Goal: Navigation & Orientation: Find specific page/section

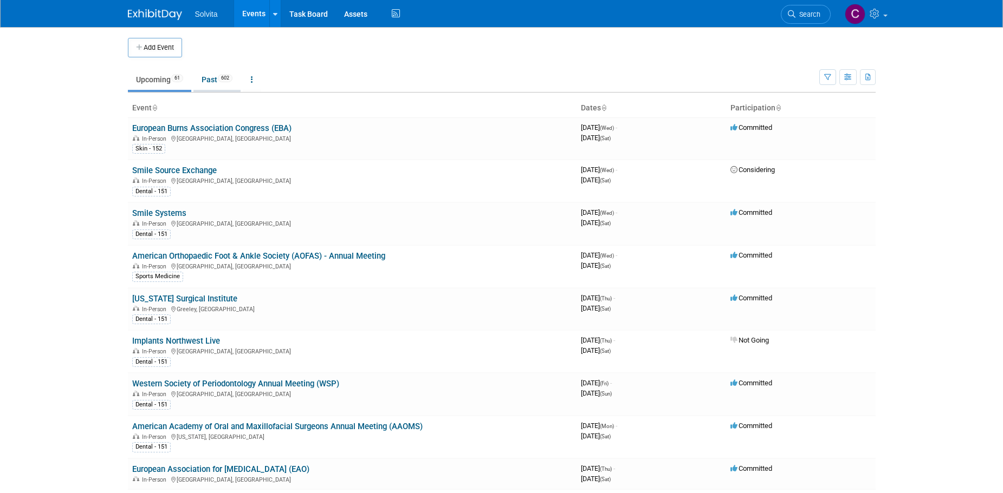
click at [218, 75] on link "Past 602" at bounding box center [216, 79] width 47 height 21
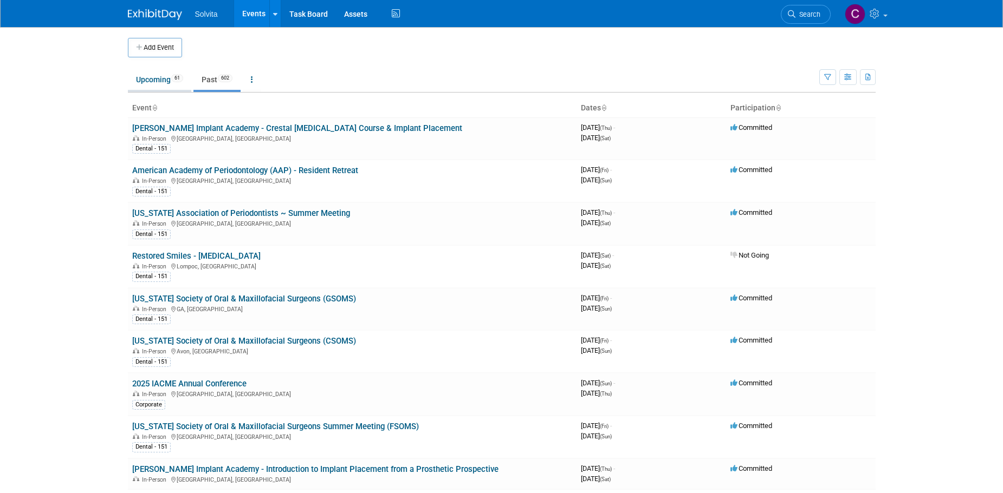
click at [160, 77] on link "Upcoming 61" at bounding box center [159, 79] width 63 height 21
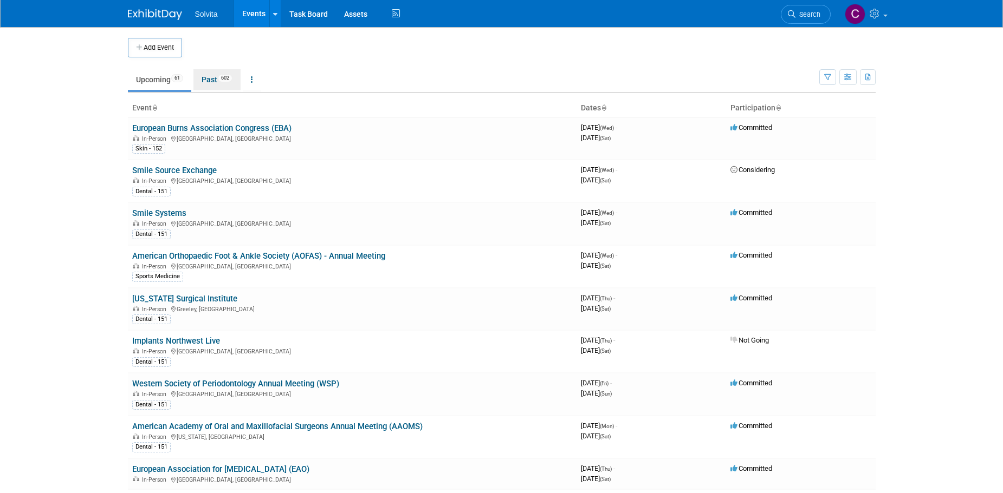
click at [201, 78] on link "Past 602" at bounding box center [216, 79] width 47 height 21
